Goal: Information Seeking & Learning: Understand process/instructions

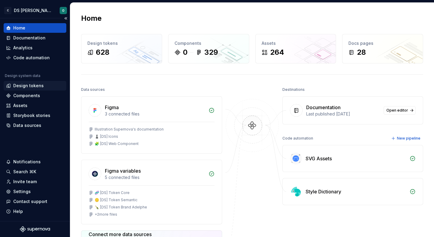
click at [50, 86] on div "Design tokens" at bounding box center [35, 86] width 58 height 6
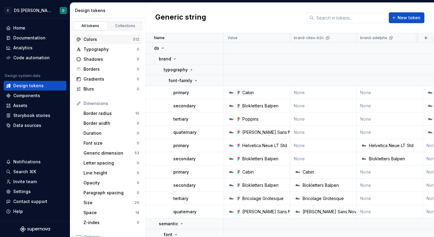
click at [106, 36] on div "Colors" at bounding box center [107, 39] width 49 height 6
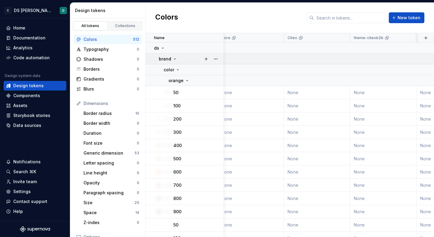
scroll to position [0, 292]
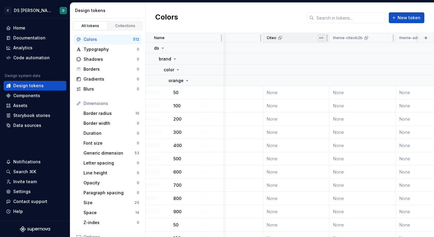
click at [321, 39] on html "C DS Citeo O Home Documentation Analytics Code automation Design system data De…" at bounding box center [217, 118] width 434 height 237
click at [388, 38] on html "C DS Citeo O Home Documentation Analytics Code automation Design system data De…" at bounding box center [217, 118] width 434 height 237
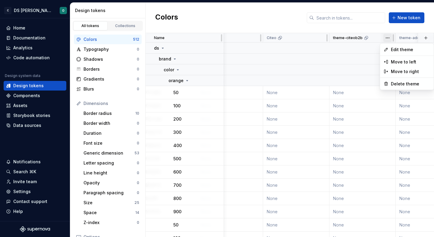
click at [388, 38] on html "C DS Citeo O Home Documentation Analytics Code automation Design system data De…" at bounding box center [217, 118] width 434 height 237
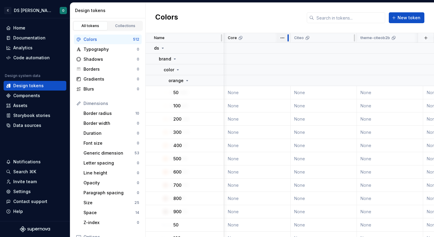
scroll to position [0, 275]
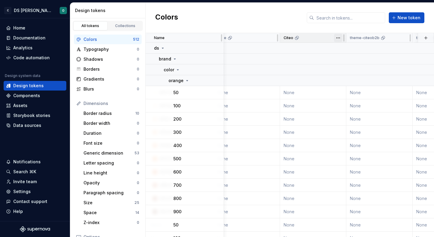
click at [337, 38] on html "C DS Citeo O Home Documentation Analytics Code automation Design system data De…" at bounding box center [217, 118] width 434 height 237
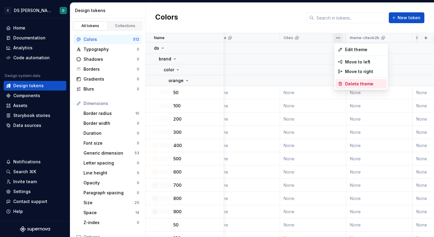
click at [352, 83] on span "Delete theme" at bounding box center [364, 84] width 39 height 6
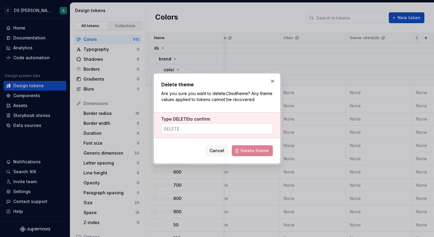
click at [241, 127] on input "Type DELETE to confirm" at bounding box center [216, 128] width 111 height 11
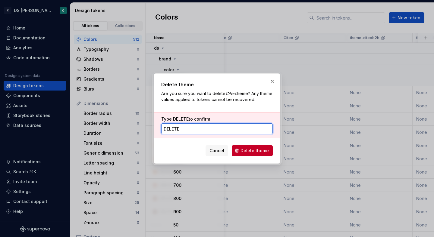
type input "DELETE"
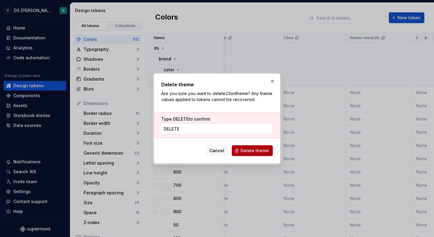
click at [254, 149] on span "Delete theme" at bounding box center [254, 151] width 28 height 6
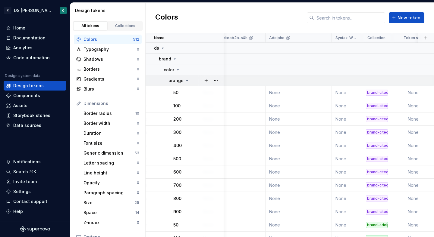
scroll to position [0, 1551]
click at [323, 39] on html "C DS Citeo O Home Documentation Analytics Code automation Design system data De…" at bounding box center [217, 118] width 434 height 237
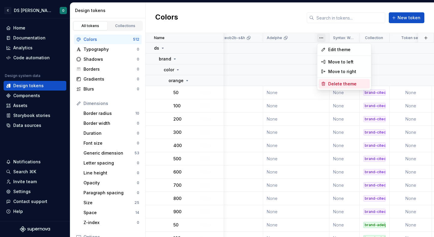
click at [335, 85] on span "Delete theme" at bounding box center [347, 84] width 39 height 6
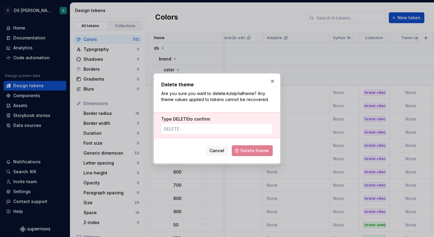
click at [243, 136] on div "Type DELETE to confirm" at bounding box center [217, 125] width 126 height 26
click at [248, 127] on input "Type DELETE to confirm" at bounding box center [216, 128] width 111 height 11
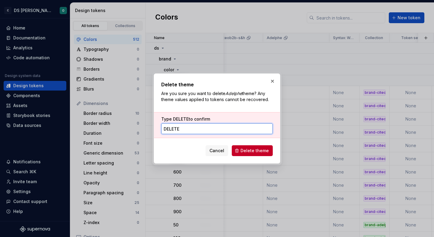
type input "DELETE"
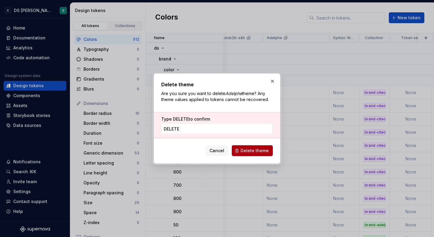
click at [257, 151] on span "Delete theme" at bounding box center [254, 151] width 28 height 6
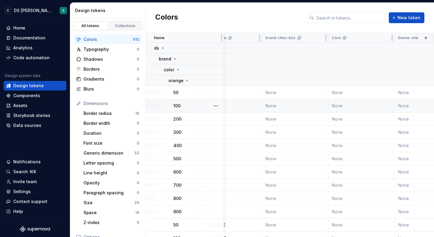
scroll to position [0, 197]
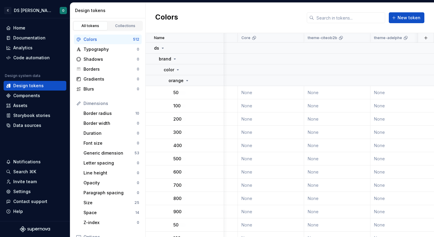
scroll to position [0, 253]
click at [291, 37] on html "C DS Citeo O Home Documentation Analytics Code automation Design system data De…" at bounding box center [217, 118] width 434 height 237
click at [302, 48] on span "Edit theme" at bounding box center [320, 50] width 39 height 6
click at [360, 39] on html "C DS Citeo O Home Documentation Analytics Code automation Design system data De…" at bounding box center [217, 118] width 434 height 237
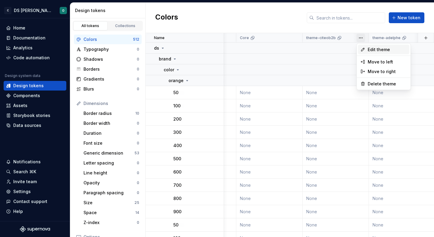
click at [365, 46] on div "Edit theme" at bounding box center [383, 50] width 51 height 10
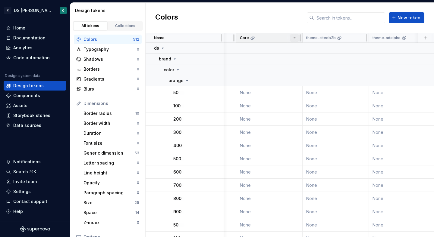
click at [296, 37] on html "C DS Citeo O Home Documentation Analytics Code automation Design system data De…" at bounding box center [217, 118] width 434 height 237
click at [366, 61] on html "C DS Citeo O Home Documentation Analytics Code automation Design system data De…" at bounding box center [217, 118] width 434 height 237
click at [410, 37] on div "theme-adelphe" at bounding box center [401, 38] width 59 height 5
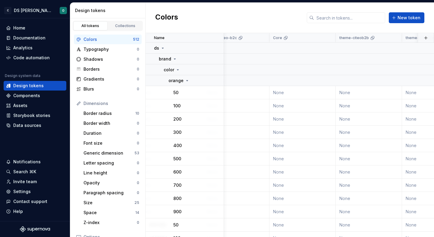
scroll to position [0, 220]
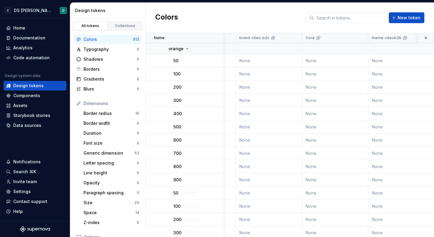
scroll to position [30, 187]
click at [111, 109] on div "Border radius 10" at bounding box center [111, 114] width 61 height 10
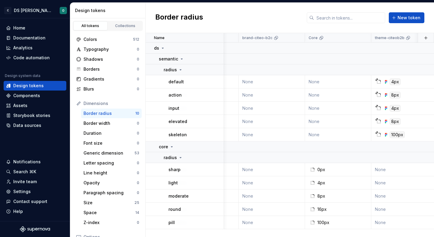
scroll to position [0, 185]
click at [122, 14] on div "Design tokens" at bounding box center [107, 11] width 75 height 16
click at [119, 24] on div "Collections" at bounding box center [125, 25] width 30 height 5
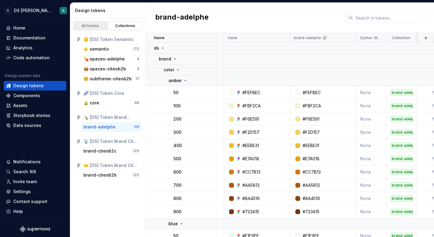
click at [96, 25] on div "All tokens" at bounding box center [90, 25] width 30 height 5
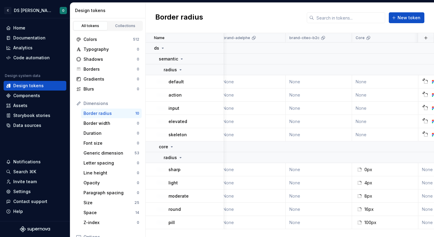
scroll to position [0, 151]
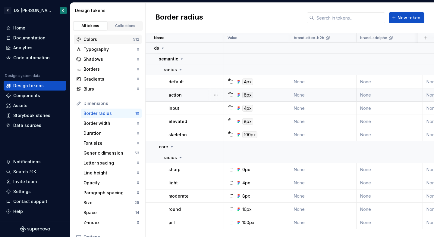
click at [111, 40] on div "Colors" at bounding box center [107, 39] width 49 height 6
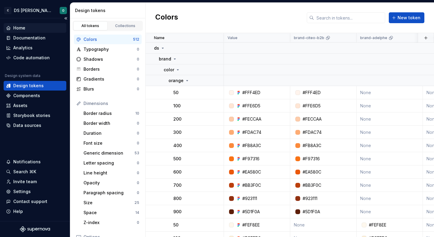
click at [35, 31] on div "Home" at bounding box center [35, 28] width 63 height 10
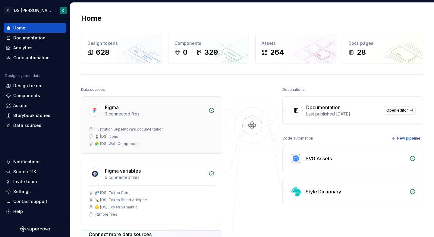
click at [191, 123] on div "Illustration Supernova's documentation ♟️ [DS] Icons 🧩 [DS] Web Component" at bounding box center [151, 138] width 140 height 32
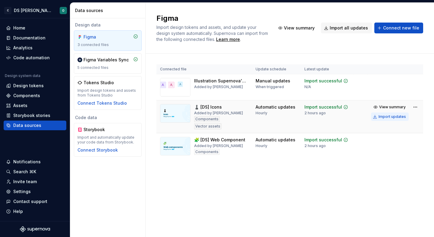
click at [399, 119] on button "Import updates" at bounding box center [390, 117] width 38 height 8
click at [395, 114] on button "Import updates" at bounding box center [390, 117] width 38 height 8
click at [415, 106] on html "C DS Citeo O Home Documentation Analytics Code automation Design system data De…" at bounding box center [217, 118] width 434 height 237
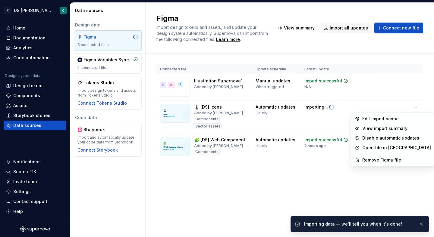
click at [291, 188] on html "C DS Citeo O Home Documentation Analytics Code automation Design system data De…" at bounding box center [217, 118] width 434 height 237
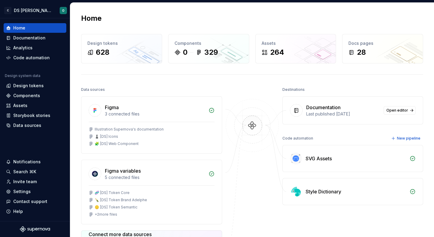
click at [347, 107] on div "Documentation" at bounding box center [343, 107] width 74 height 7
click at [388, 110] on span "Open editor" at bounding box center [397, 110] width 22 height 5
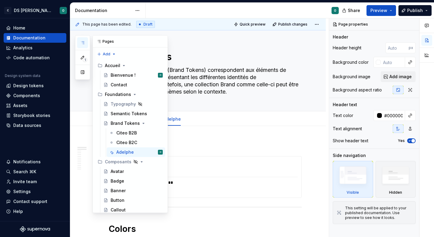
click at [81, 46] on button "button" at bounding box center [82, 42] width 11 height 11
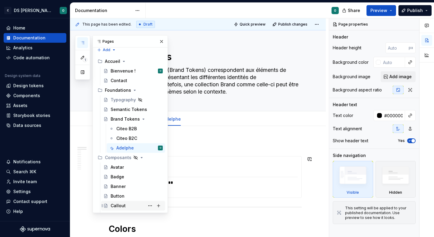
click at [133, 202] on div "Callout" at bounding box center [137, 206] width 52 height 8
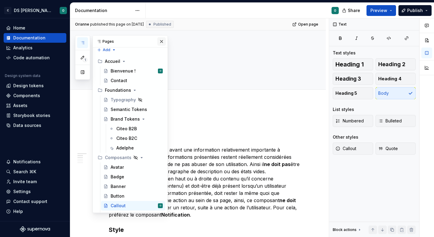
click at [161, 42] on button "button" at bounding box center [161, 41] width 8 height 8
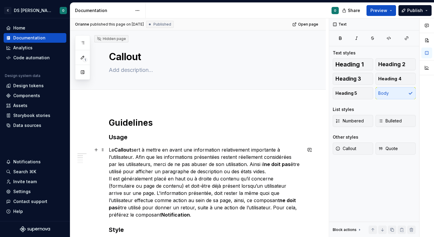
scroll to position [19, 0]
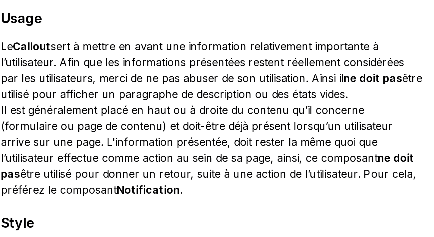
click at [183, 172] on p "Le Callout sert à mettre en avant une information relativement importante à l’u…" at bounding box center [205, 163] width 193 height 72
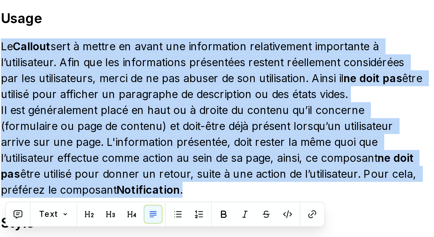
click at [183, 172] on p "Le Callout sert à mettre en avant une information relativement importante à l’u…" at bounding box center [205, 163] width 193 height 72
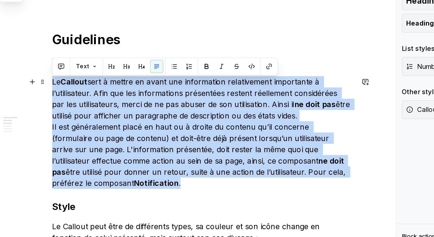
scroll to position [16, 0]
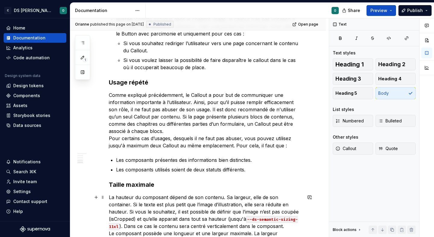
scroll to position [407, 0]
type textarea "*"
